Goal: Task Accomplishment & Management: Use online tool/utility

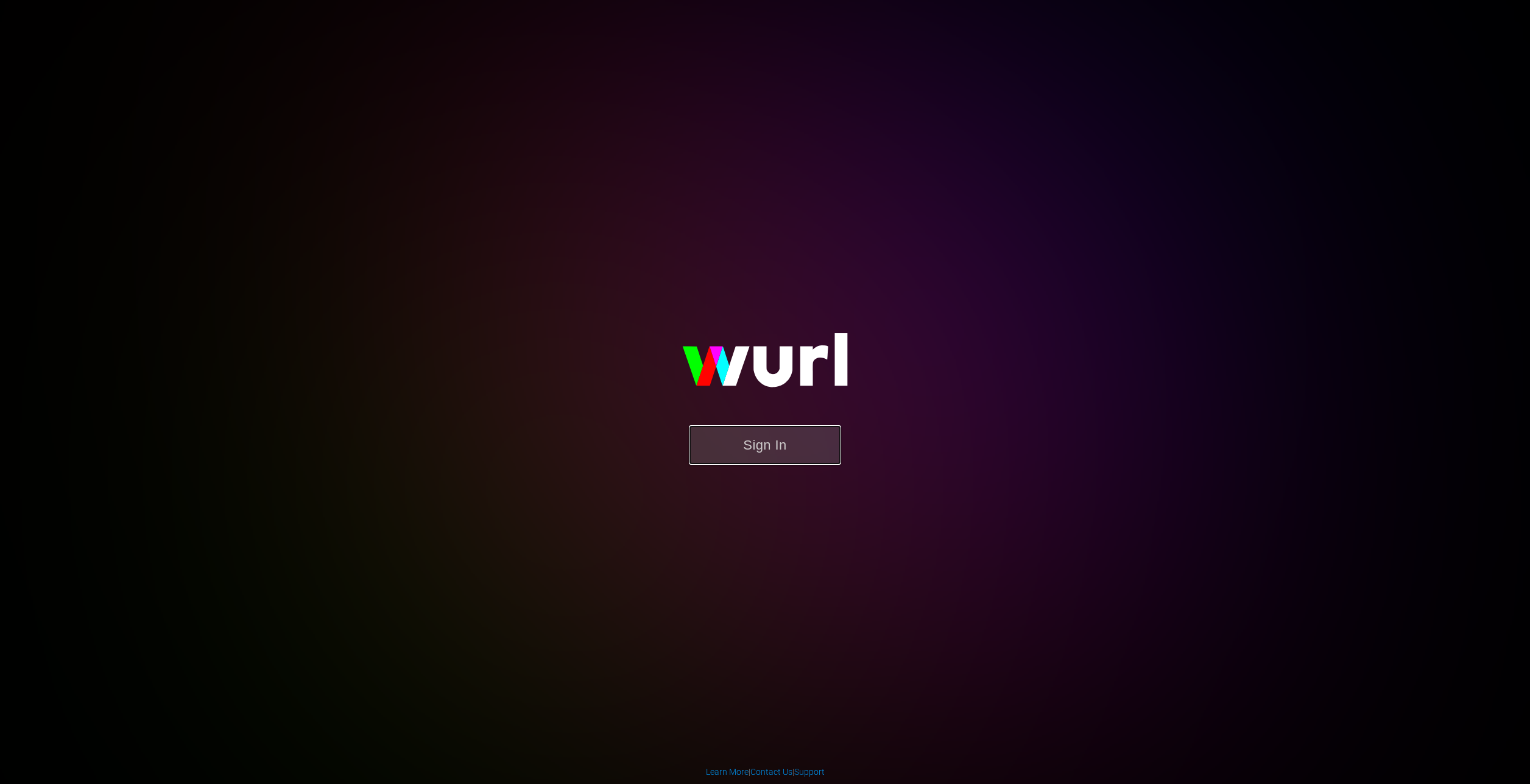
click at [769, 446] on button "Sign In" at bounding box center [765, 445] width 152 height 39
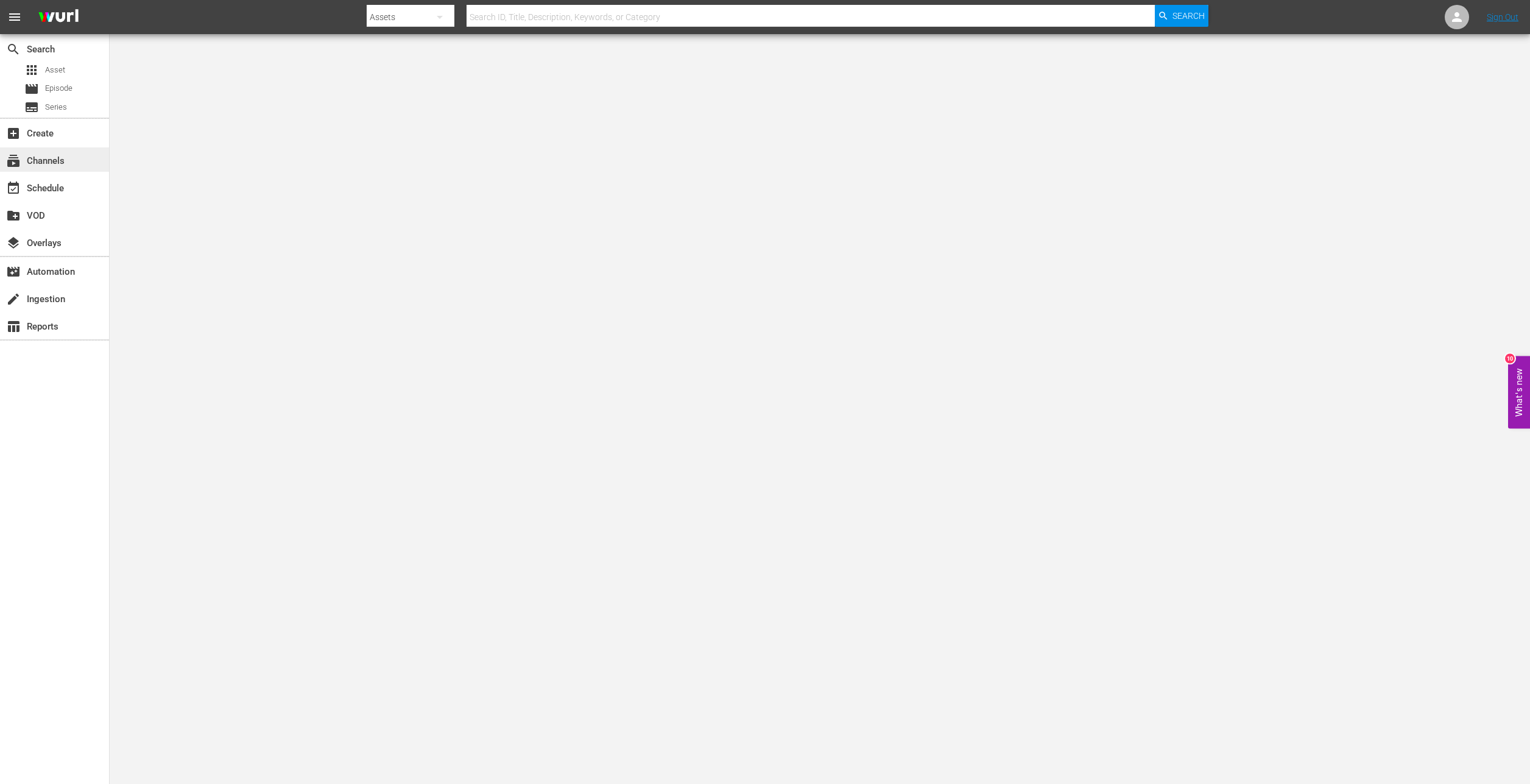
click at [52, 171] on div "subscriptions Channels" at bounding box center [54, 159] width 109 height 24
click at [47, 182] on div "event_available Schedule" at bounding box center [34, 187] width 68 height 11
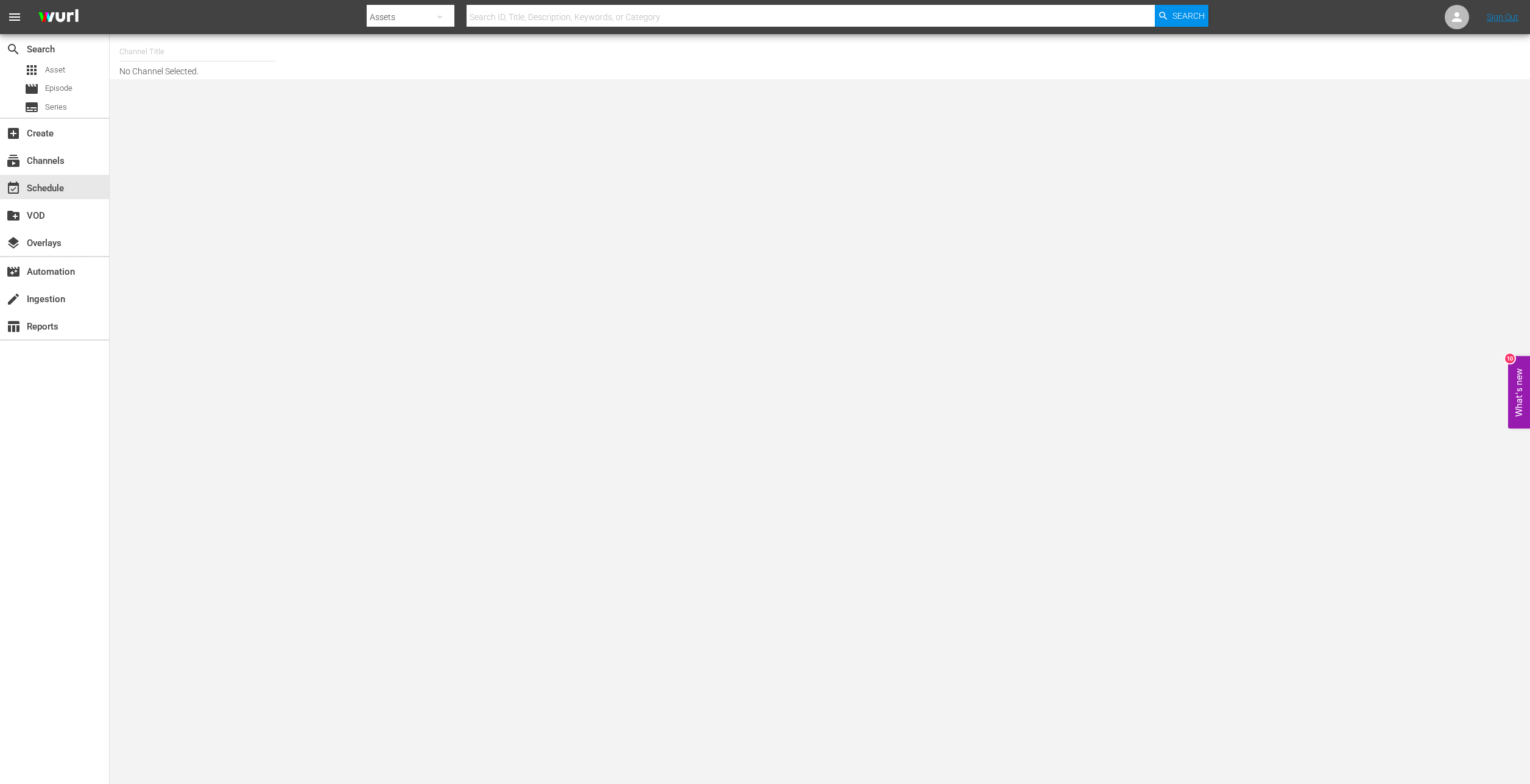
click at [160, 59] on input "text" at bounding box center [197, 52] width 156 height 29
click at [190, 62] on input "text" at bounding box center [197, 52] width 156 height 29
click at [647, 54] on div "Channel Title No Channel Selected." at bounding box center [502, 57] width 765 height 39
click at [179, 56] on input "text" at bounding box center [197, 52] width 156 height 29
click at [177, 113] on div "talkSPORT (1979 - akta_llc_talksport_1)" at bounding box center [287, 115] width 315 height 29
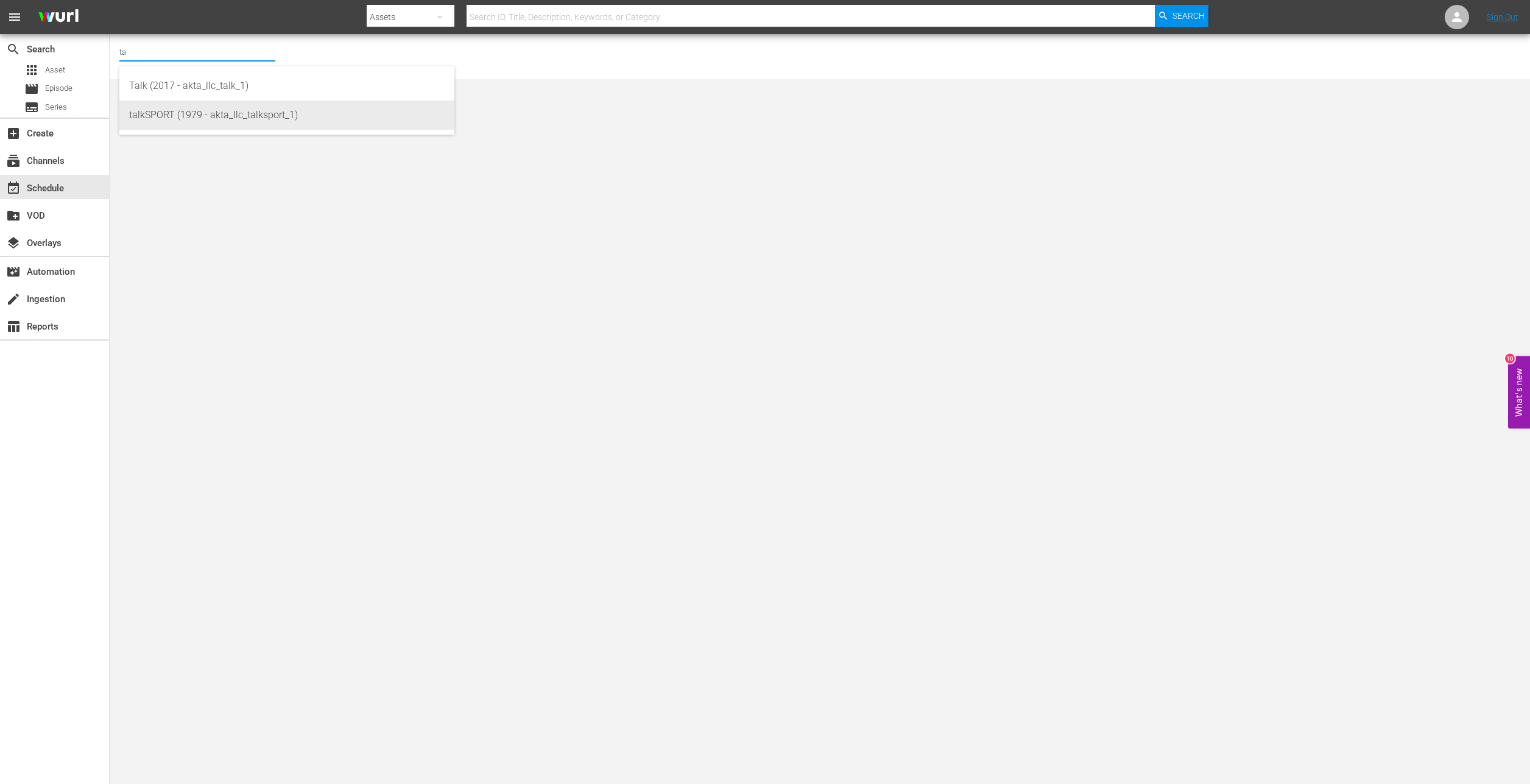
type input "talkSPORT (1979 - akta_llc_talksport_1)"
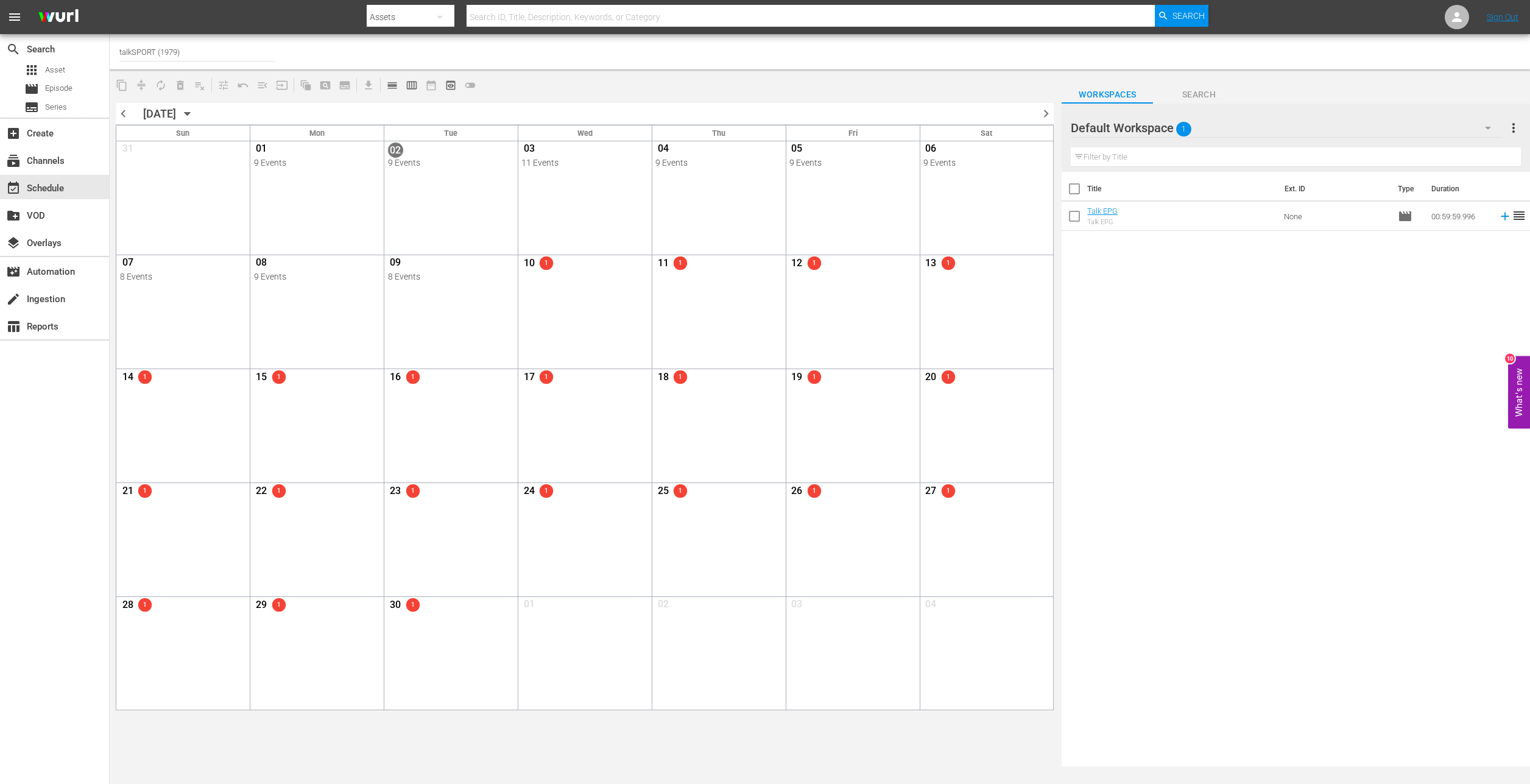
click at [124, 114] on span "chevron_left" at bounding box center [123, 113] width 15 height 15
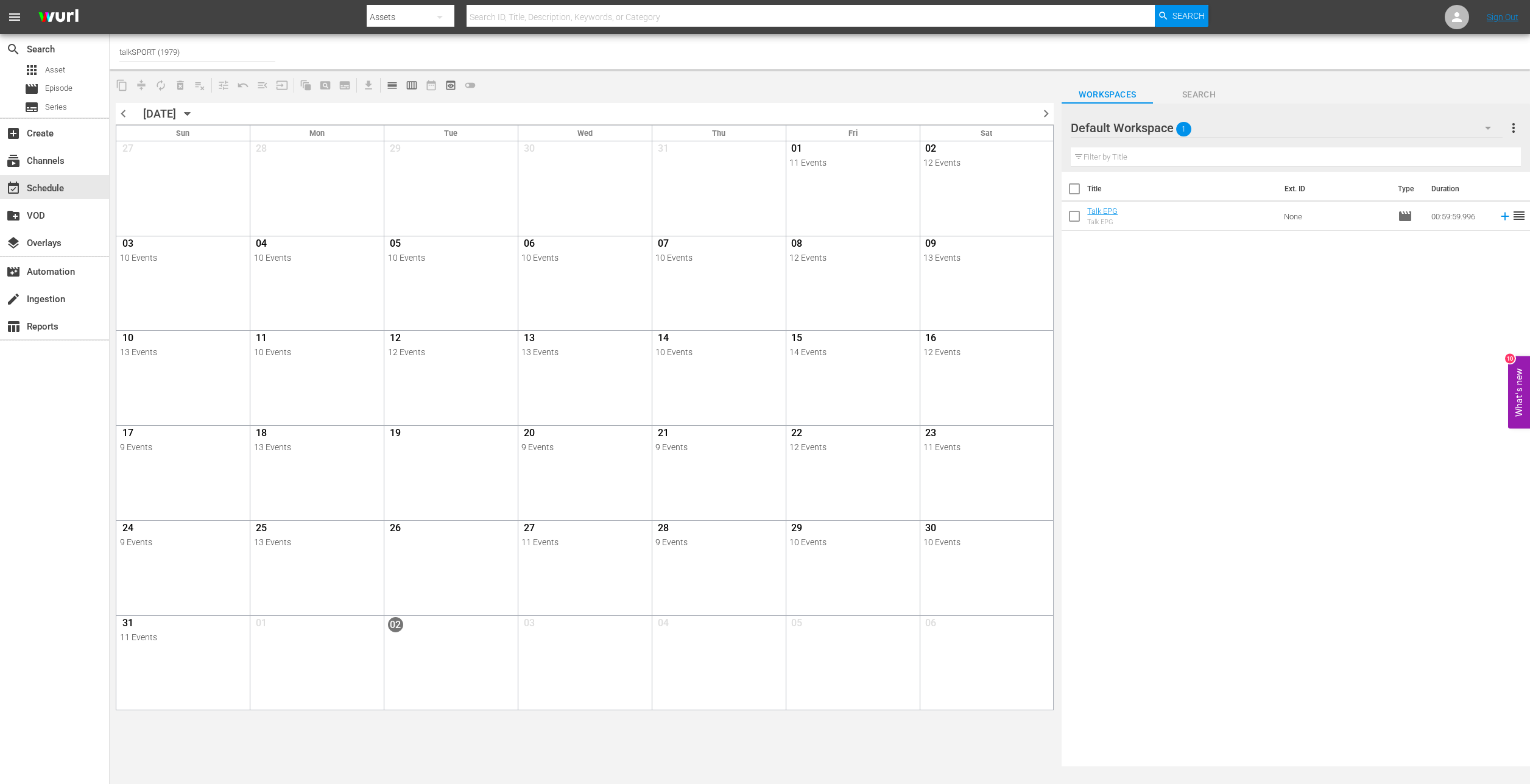
click at [1046, 114] on span "chevron_right" at bounding box center [1046, 113] width 15 height 15
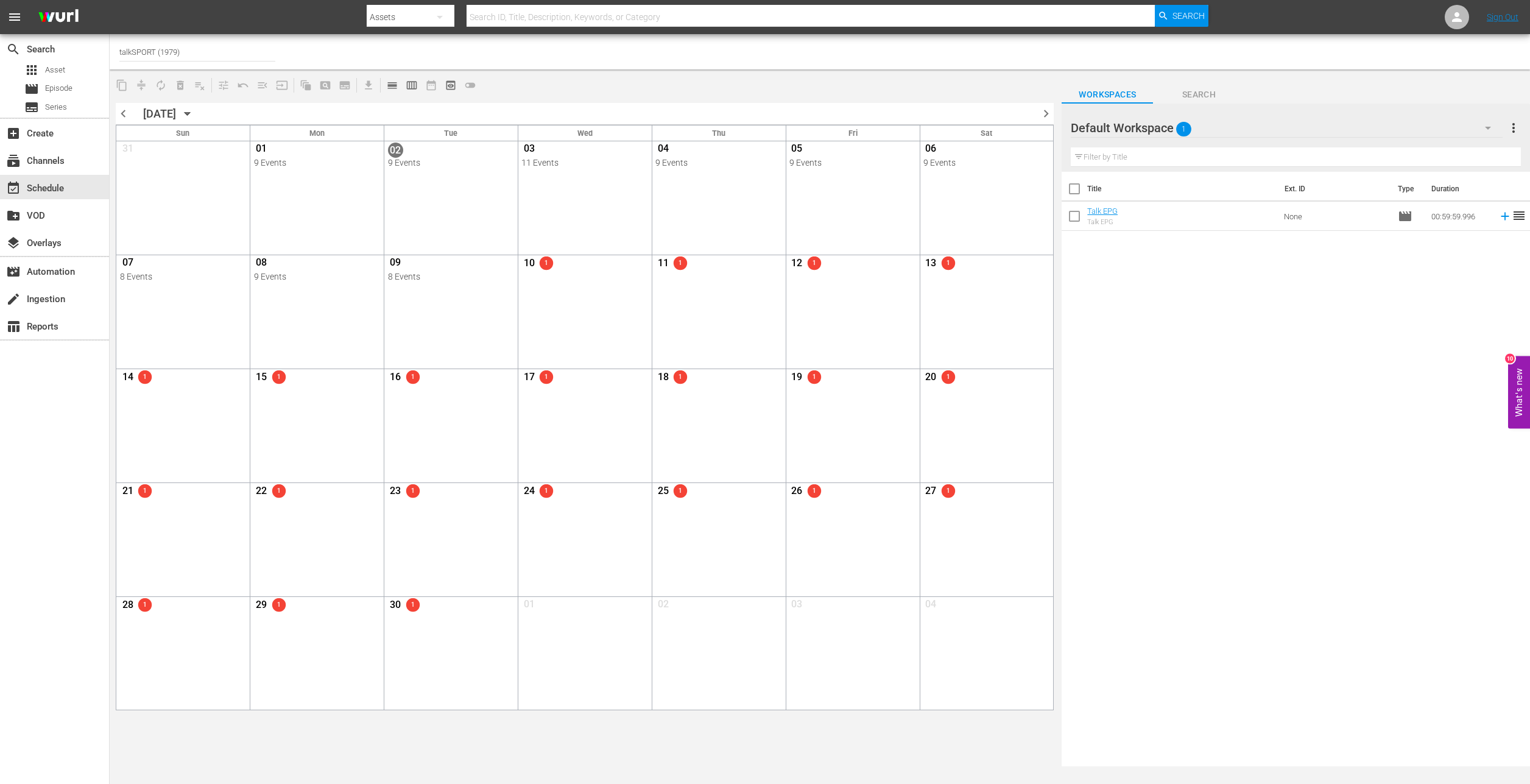
click at [1300, 367] on div "Title Ext. ID Type Duration Talk EPG Talk EPG None movie 00:59:59.996 reorder" at bounding box center [1296, 470] width 468 height 596
